Goal: Transaction & Acquisition: Purchase product/service

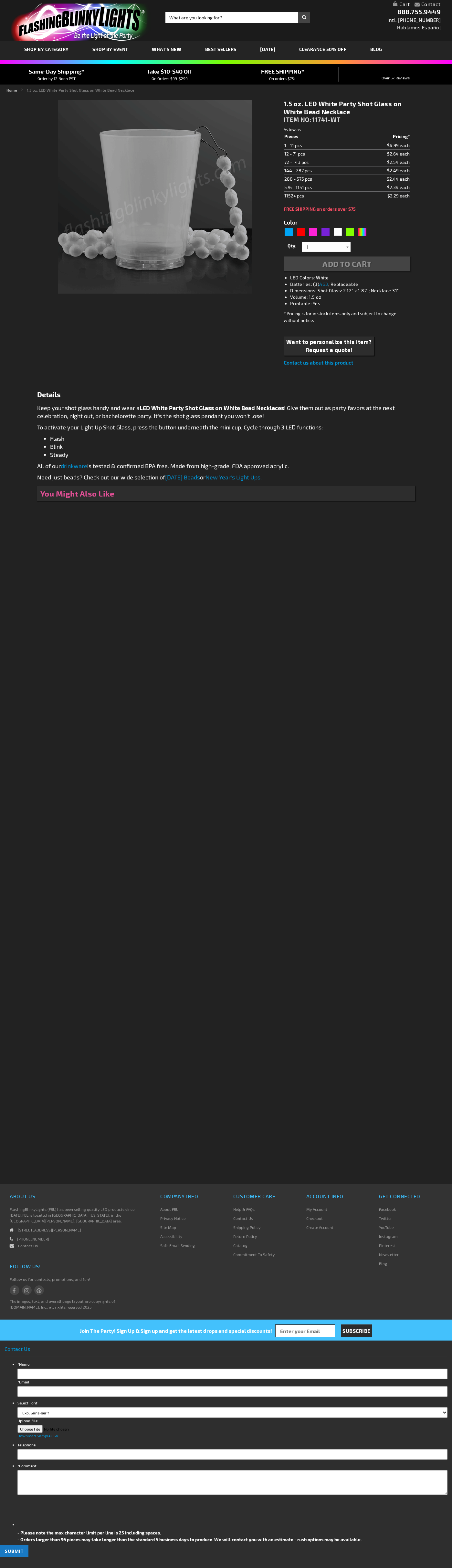
type input "5646"
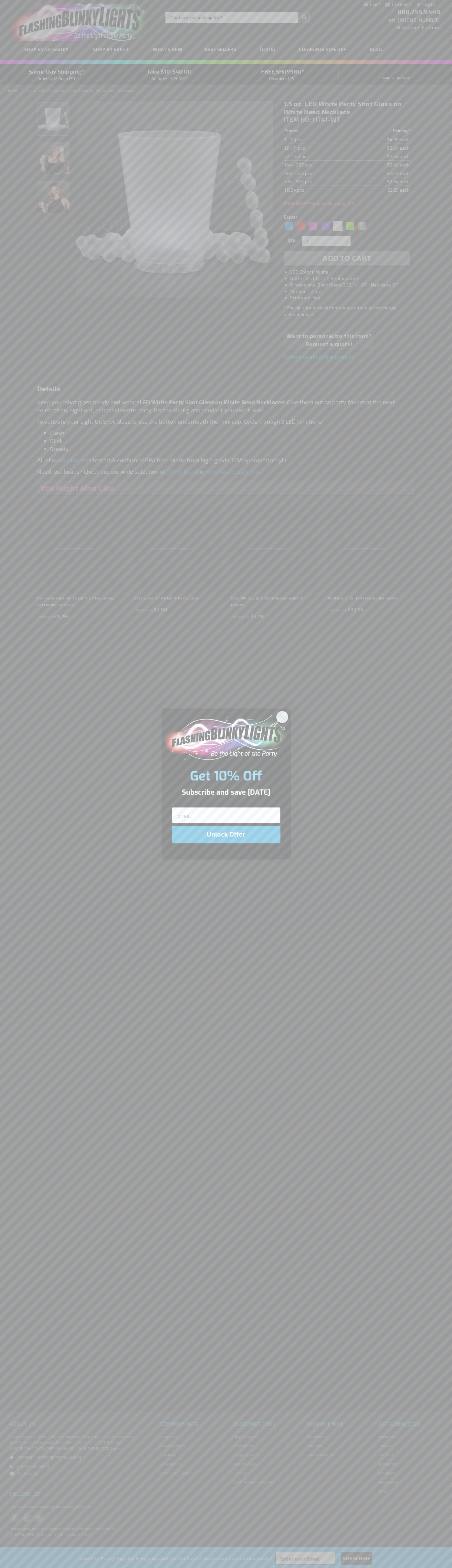
click at [282, 716] on icon "Close dialog" at bounding box center [281, 716] width 4 height 4
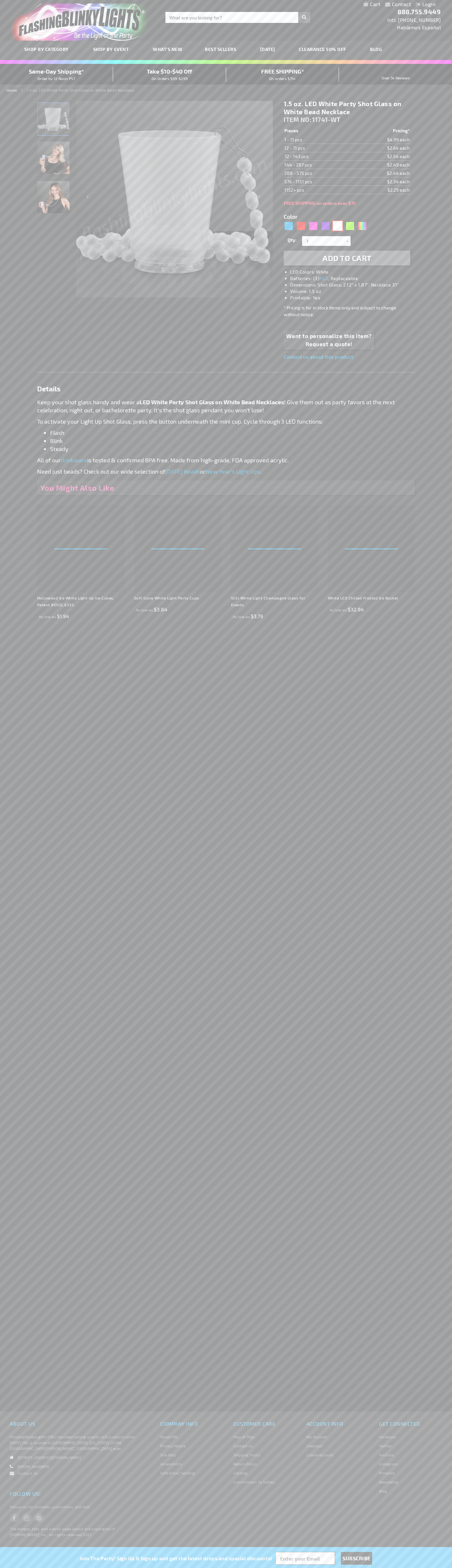
click at [337, 226] on div "White" at bounding box center [337, 226] width 10 height 10
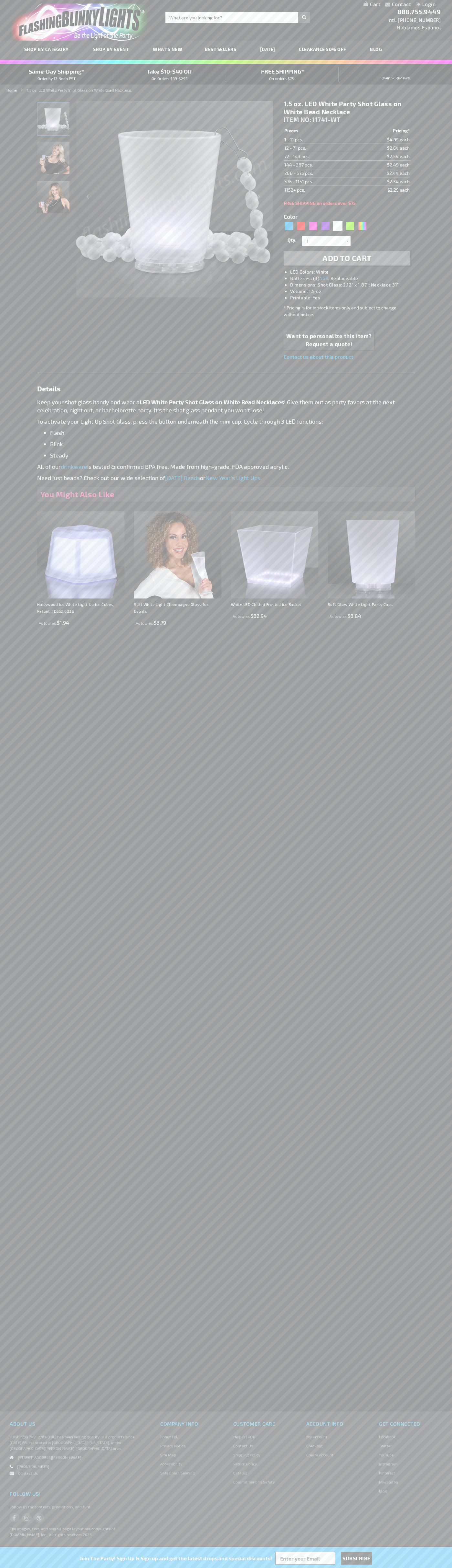
click at [347, 258] on span "Add to Cart" at bounding box center [347, 257] width 49 height 9
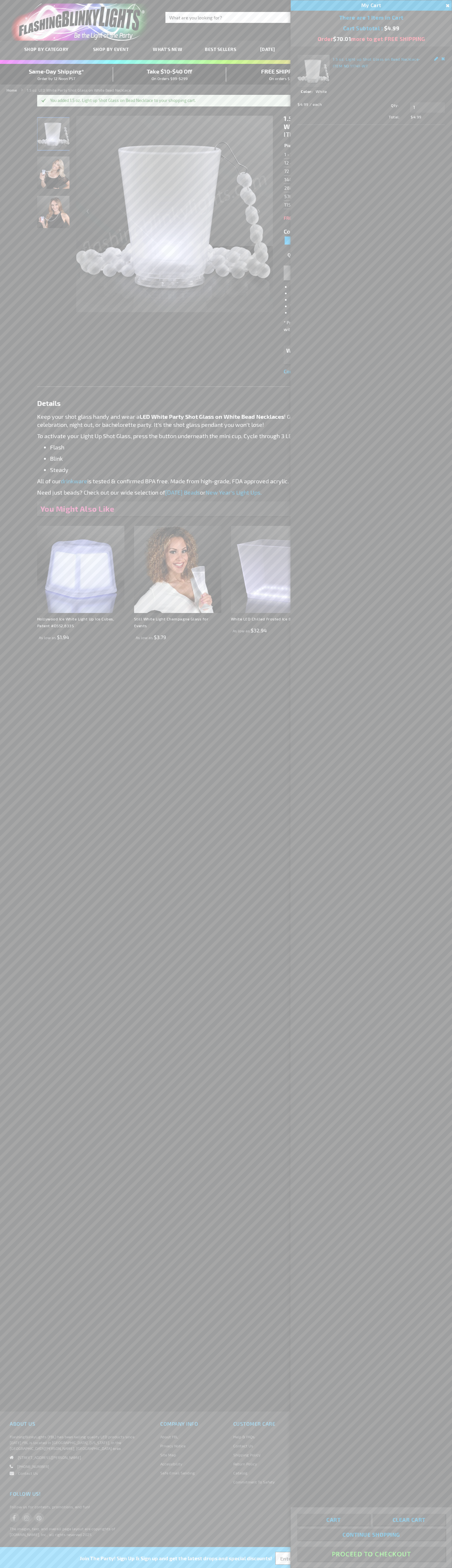
click at [371, 1554] on button "Proceed To Checkout" at bounding box center [371, 1554] width 148 height 15
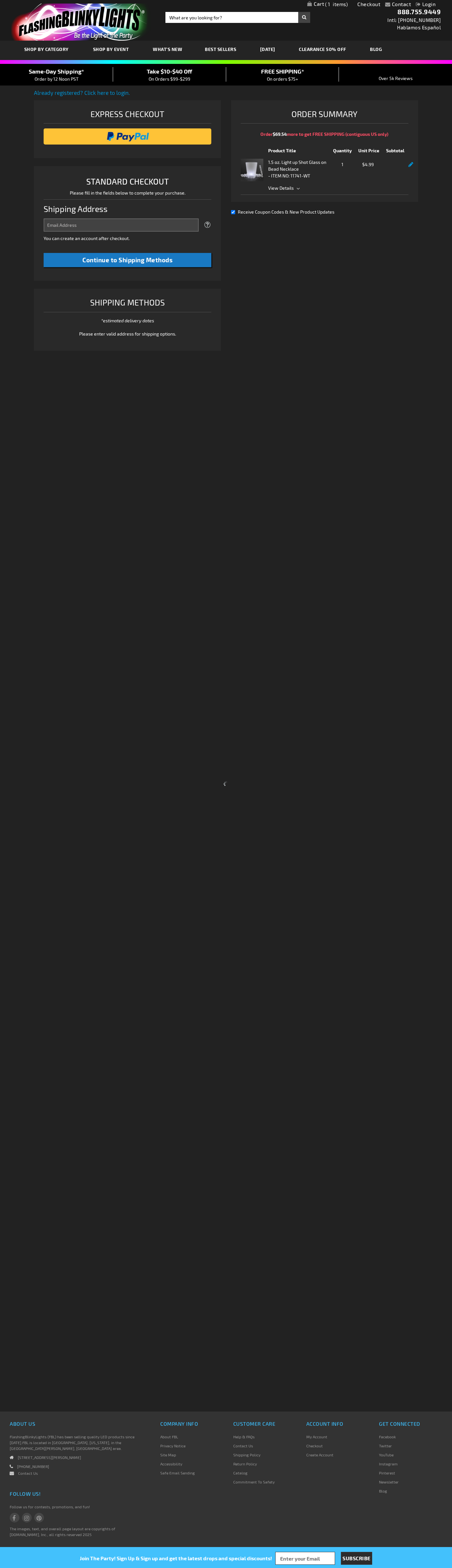
select select "US"
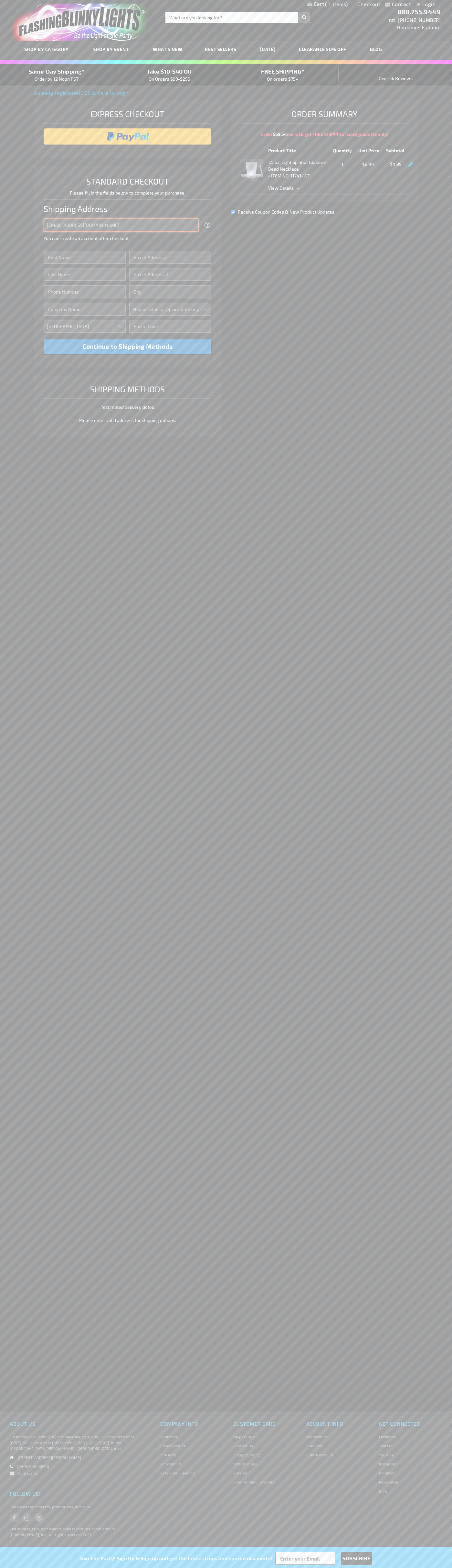
type input "johnsmith005@storebotmail.joonix.net"
type input "John"
type input "4021 Vernon Avenue"
type input "First floor"
type input "st. louis park"
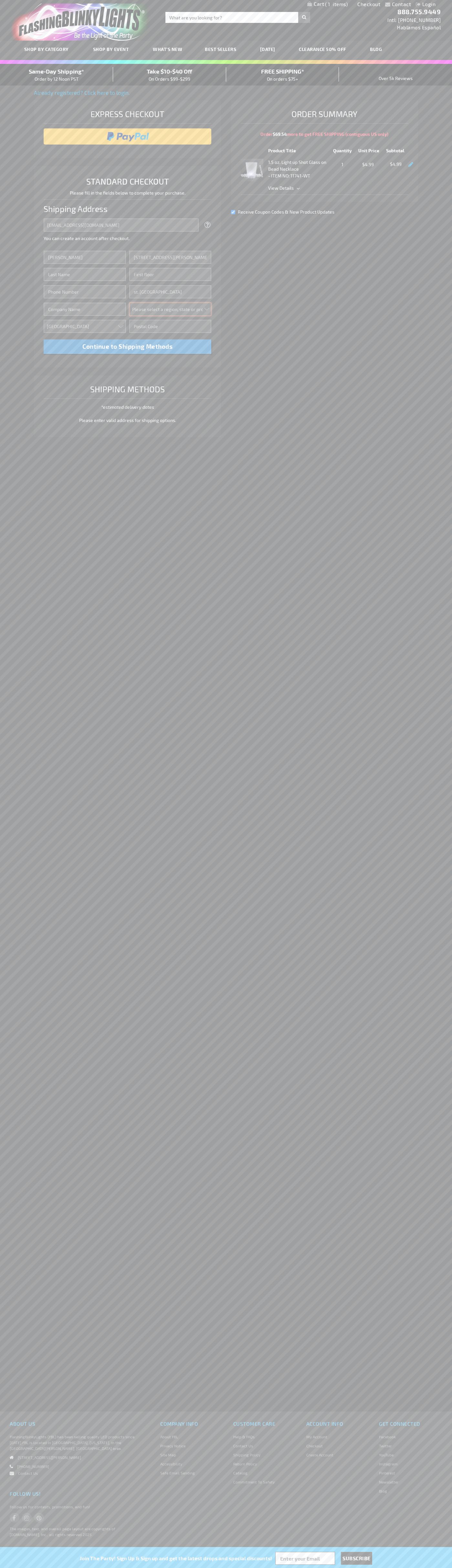
select select "34"
type input "55416"
type input "Smith"
type input "6502530000"
type input "John Smith"
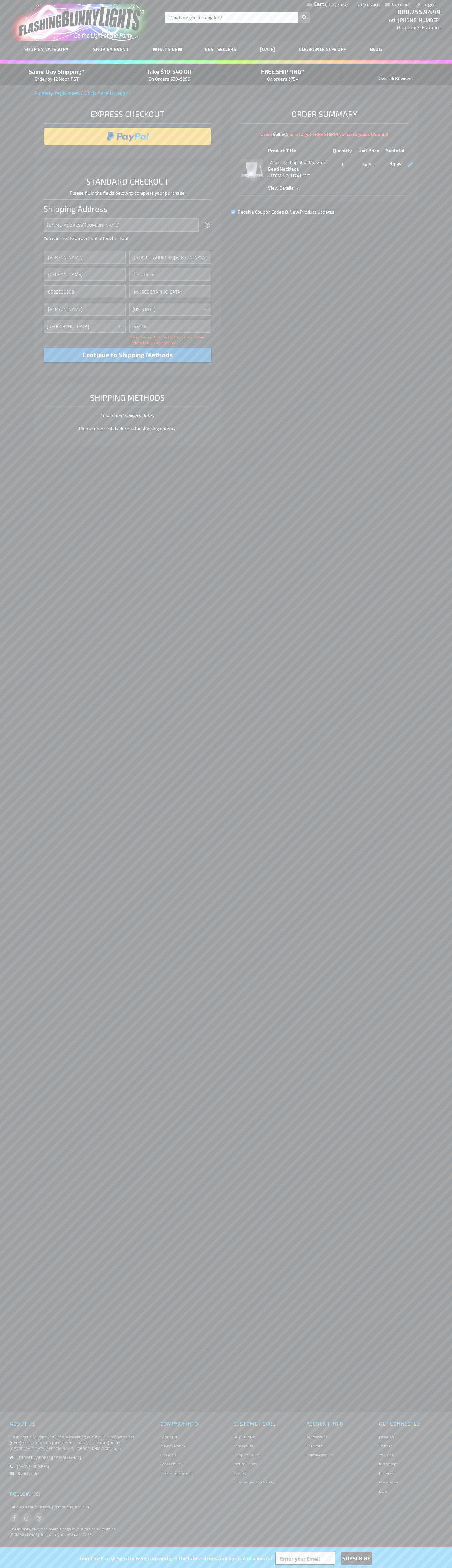
click at [57, 75] on div "Same-Day Shipping* Order by 12 Noon PST" at bounding box center [57, 74] width 113 height 15
click at [127, 136] on input "image" at bounding box center [127, 136] width 161 height 13
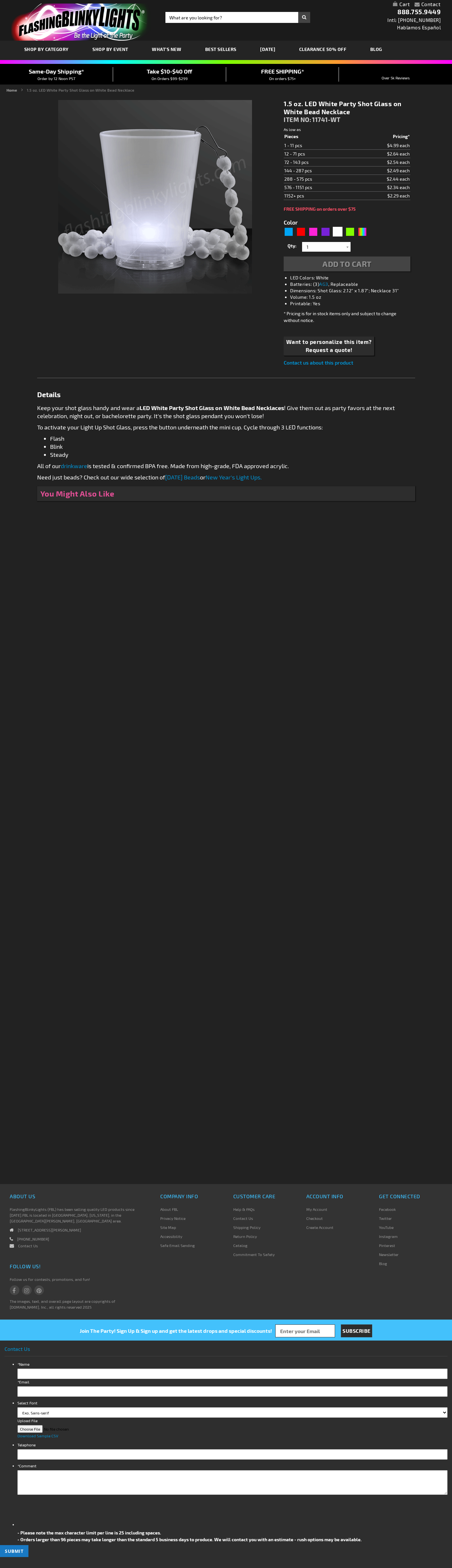
type input "5646"
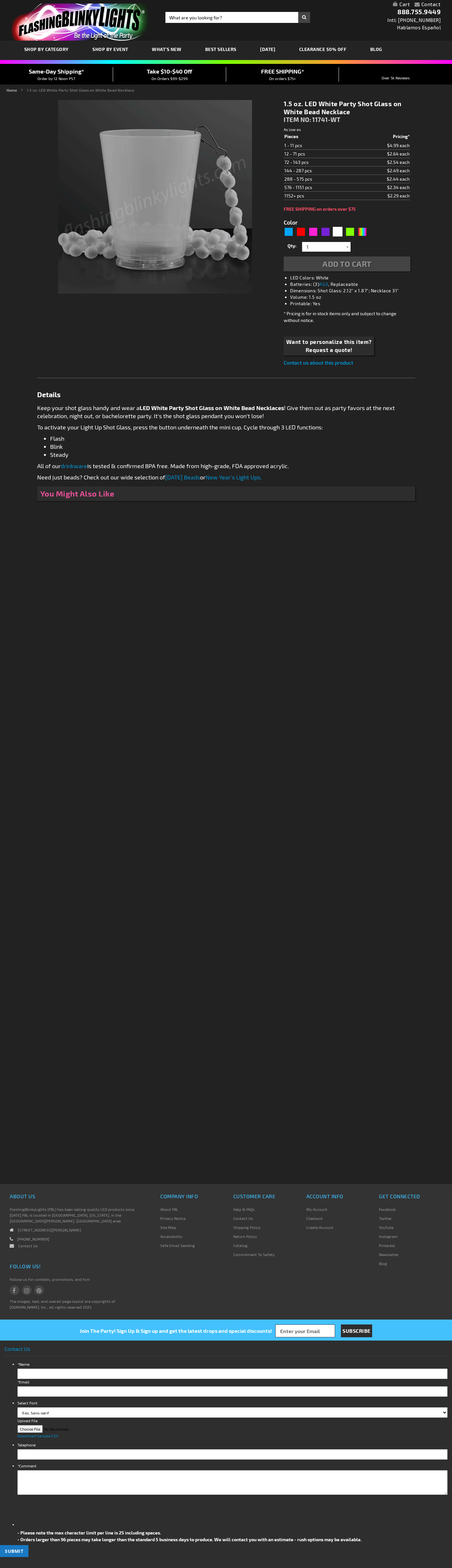
type input "5646"
